Goal: Find specific page/section: Find specific page/section

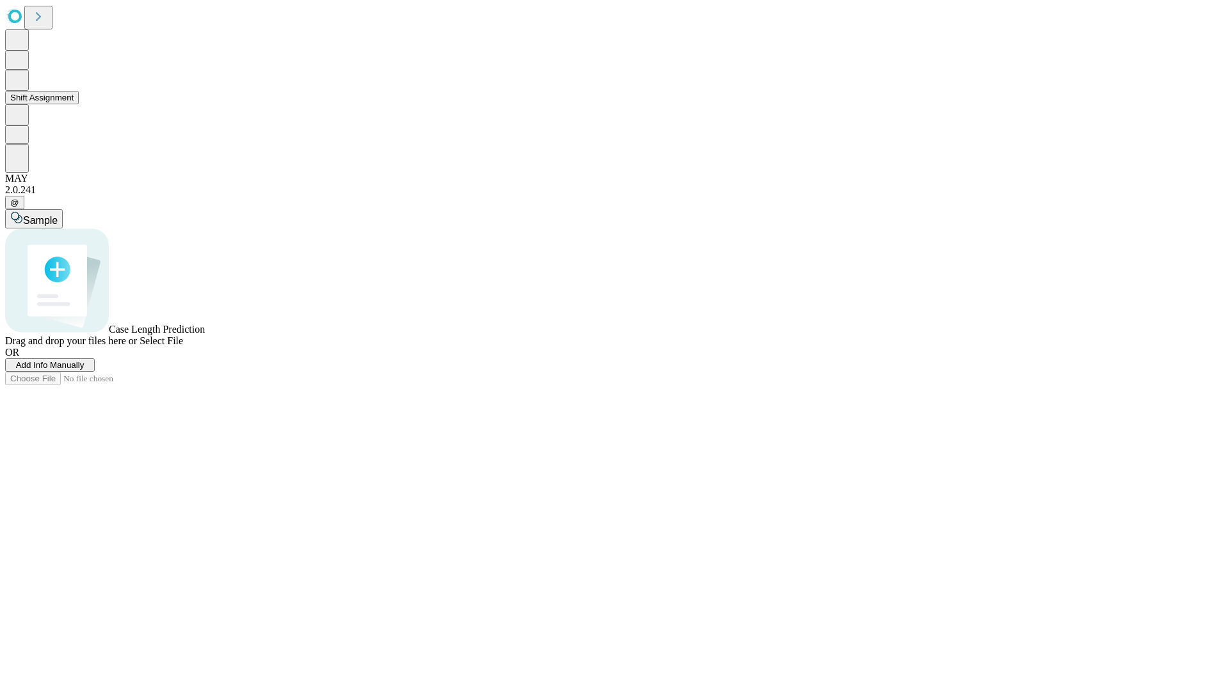
click at [79, 104] on button "Shift Assignment" at bounding box center [42, 97] width 74 height 13
